Goal: Task Accomplishment & Management: Manage account settings

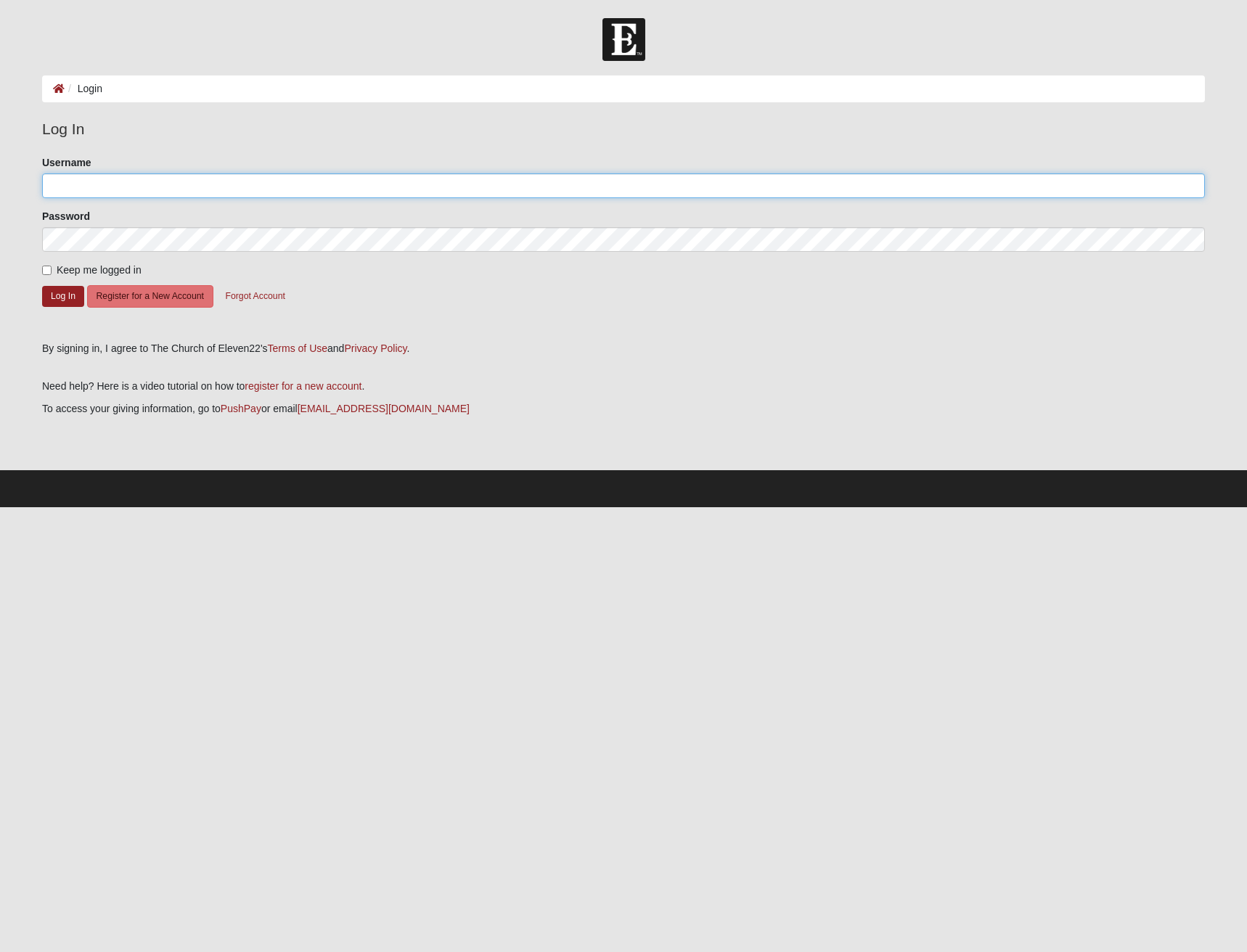
type input "[EMAIL_ADDRESS][DOMAIN_NAME]"
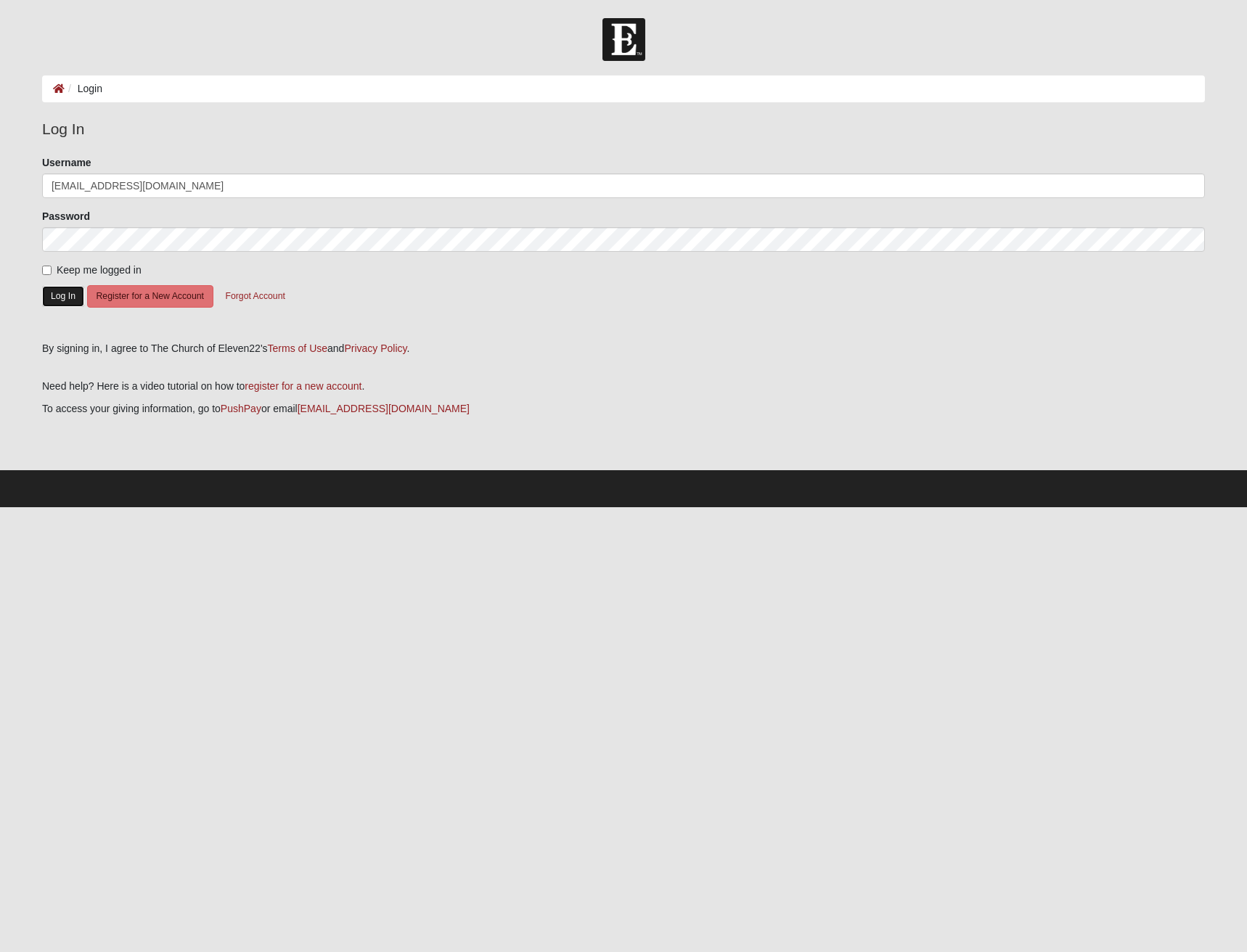
click at [65, 295] on button "Log In" at bounding box center [63, 296] width 42 height 21
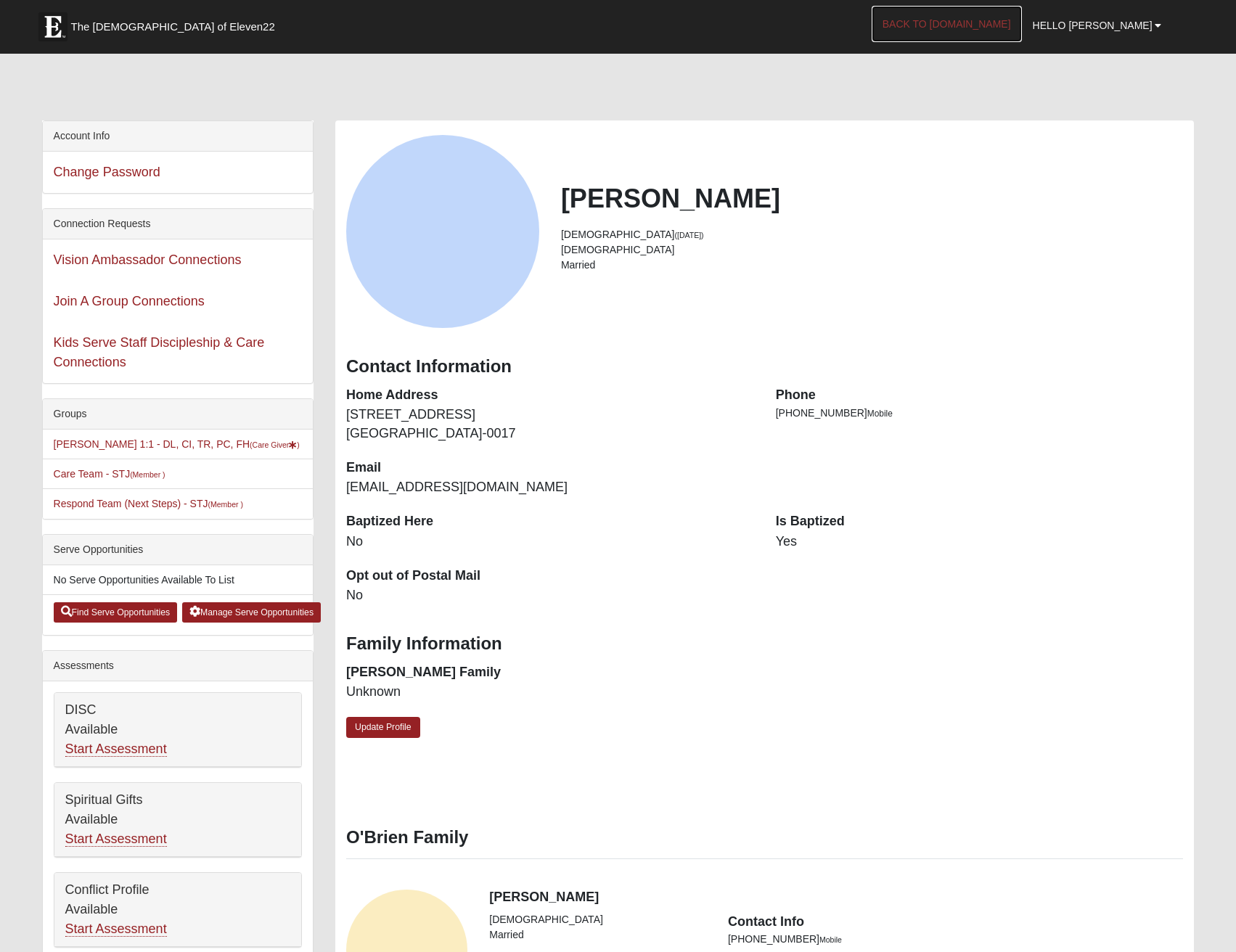
click at [992, 23] on link "Back to [DOMAIN_NAME]" at bounding box center [947, 23] width 151 height 36
